Goal: Task Accomplishment & Management: Use online tool/utility

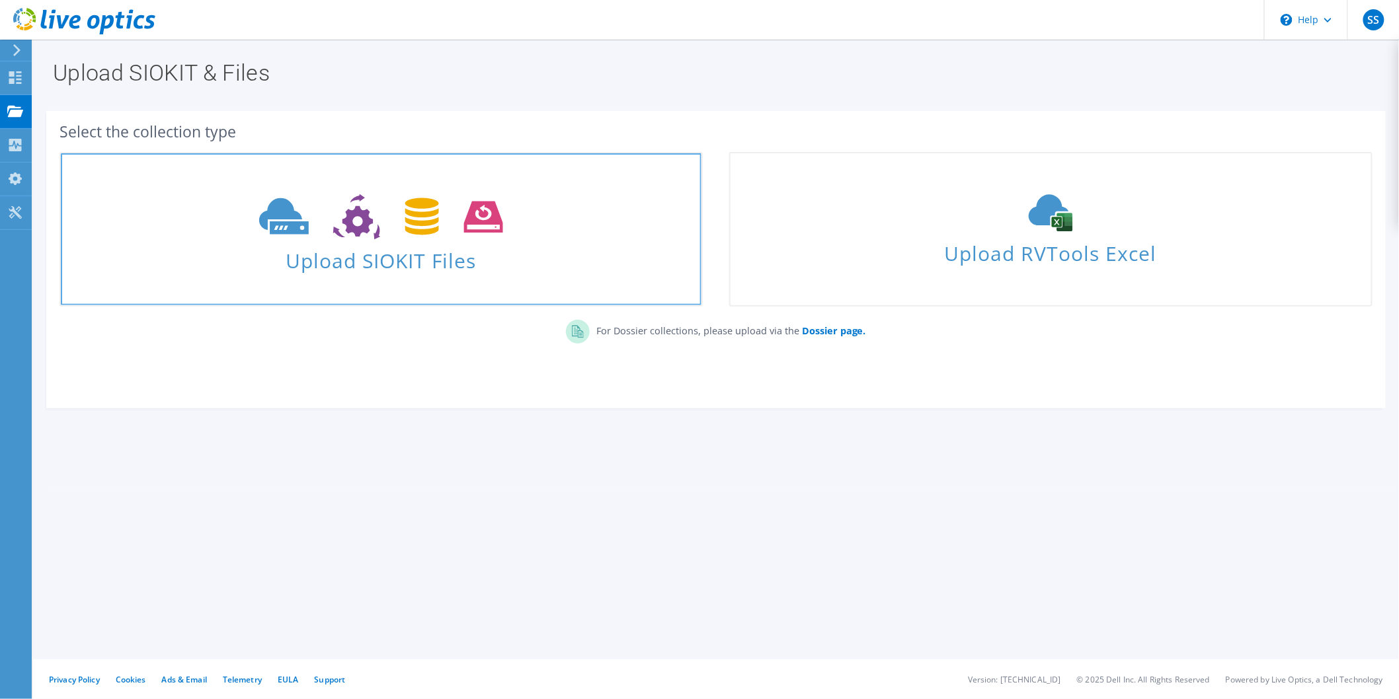
click at [357, 256] on span "Upload SIOKIT Files" at bounding box center [381, 257] width 641 height 28
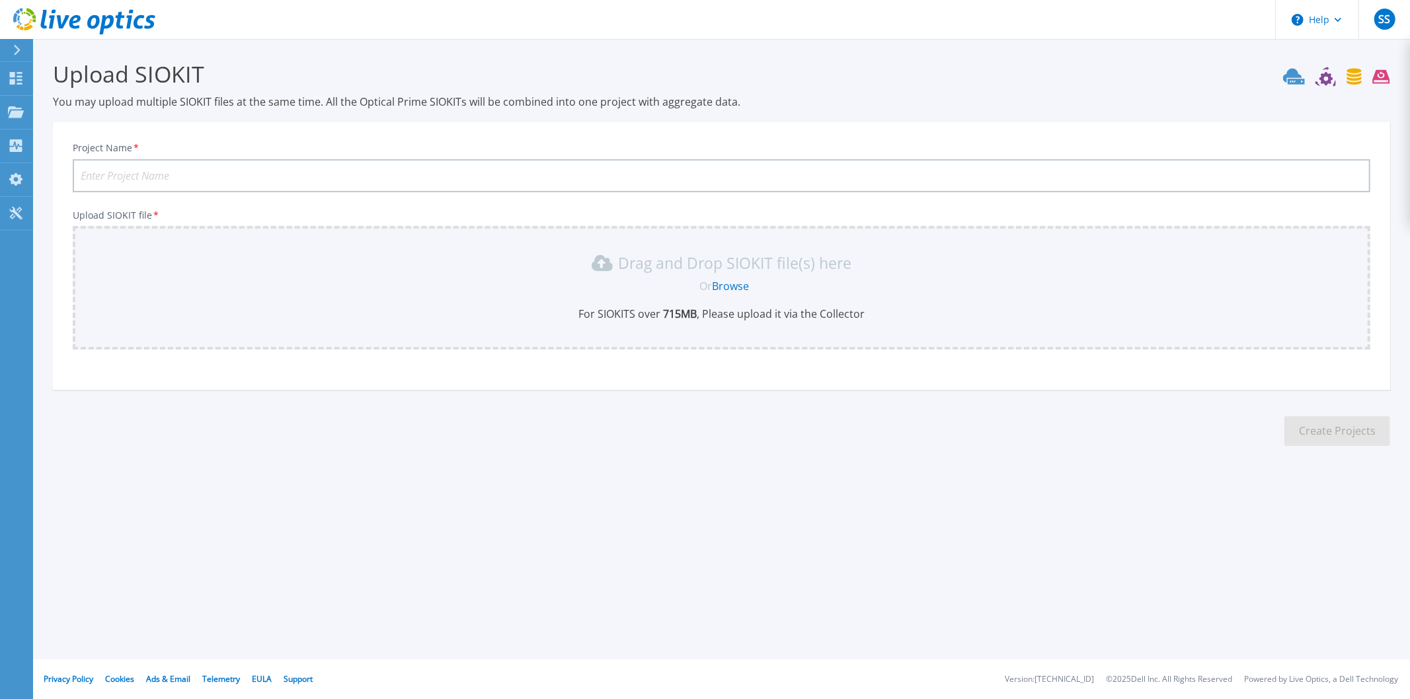
click at [718, 287] on link "Browse" at bounding box center [730, 286] width 37 height 15
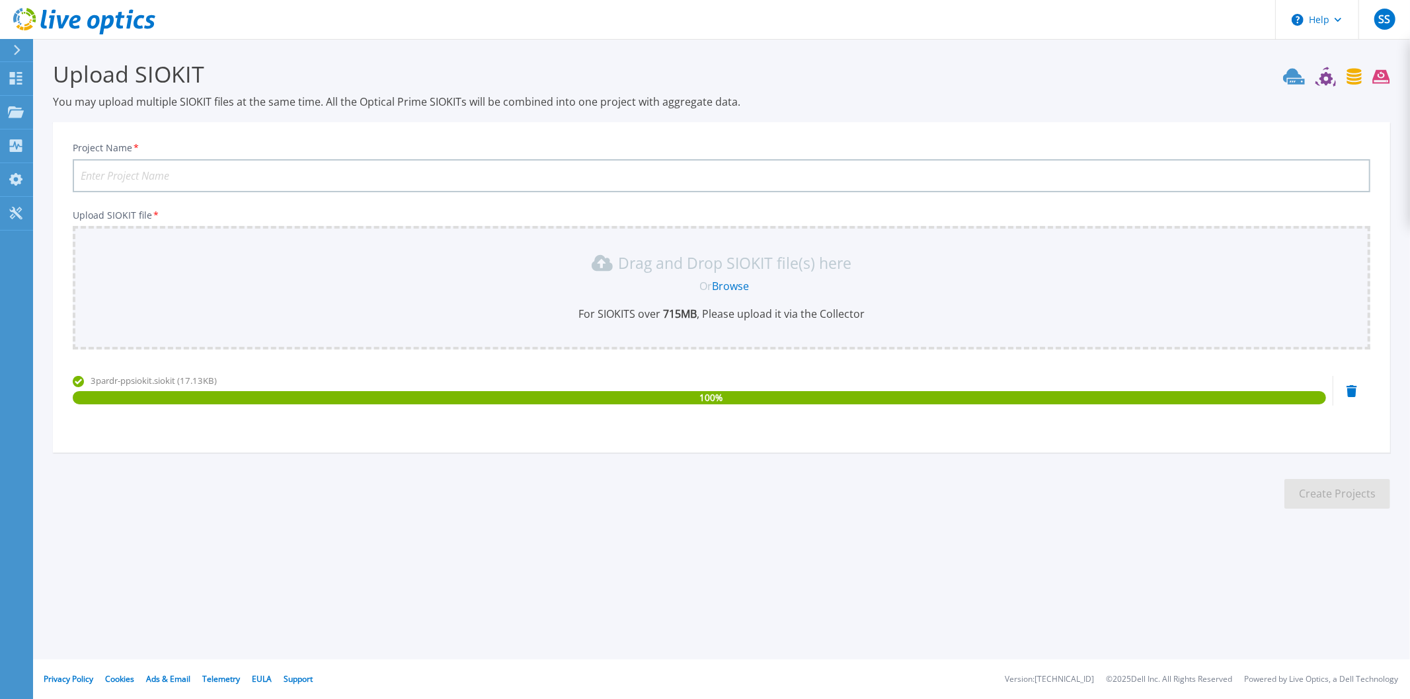
click at [154, 172] on input "Project Name *" at bounding box center [722, 175] width 1298 height 33
type input "3pardr-TTT"
click at [1344, 489] on button "Create Projects" at bounding box center [1337, 494] width 106 height 30
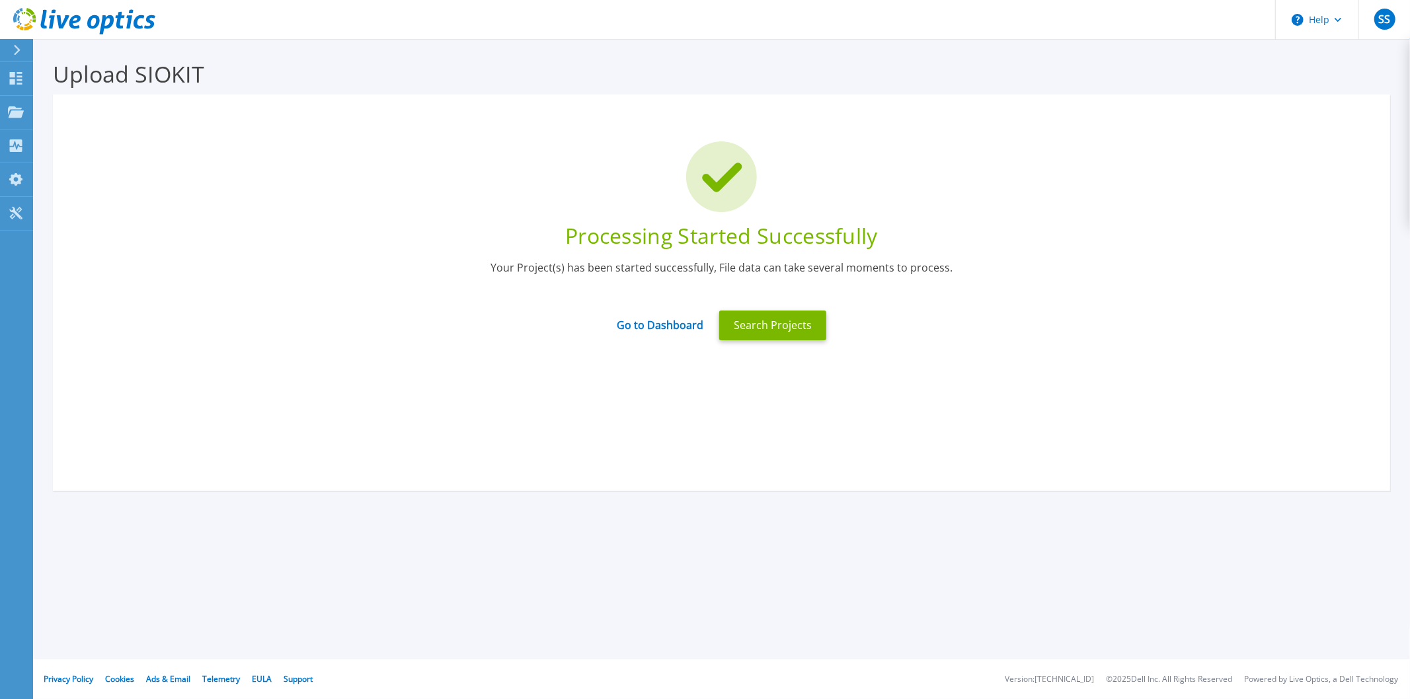
click at [650, 334] on div "Go to Dashboard" at bounding box center [660, 325] width 102 height 28
click at [658, 321] on link "Go to Dashboard" at bounding box center [660, 321] width 87 height 26
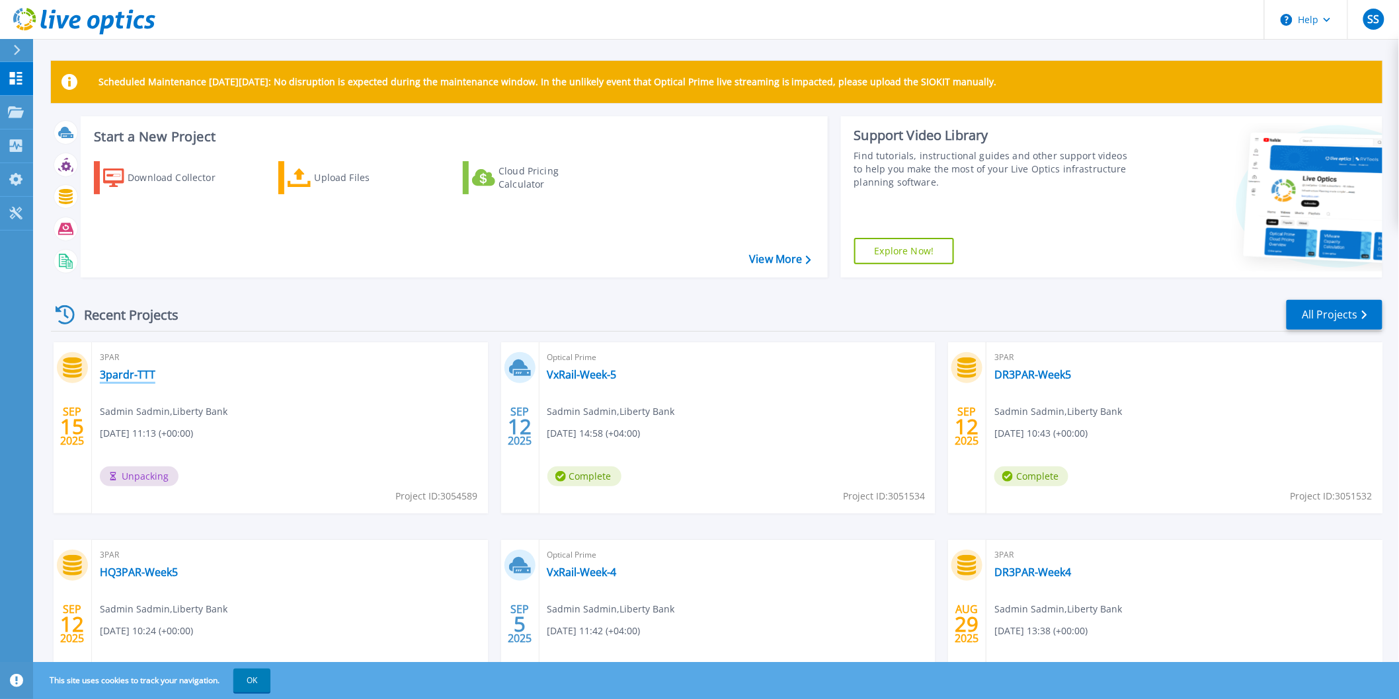
click at [128, 374] on link "3pardr-TTT" at bounding box center [128, 374] width 56 height 13
